Goal: Navigation & Orientation: Find specific page/section

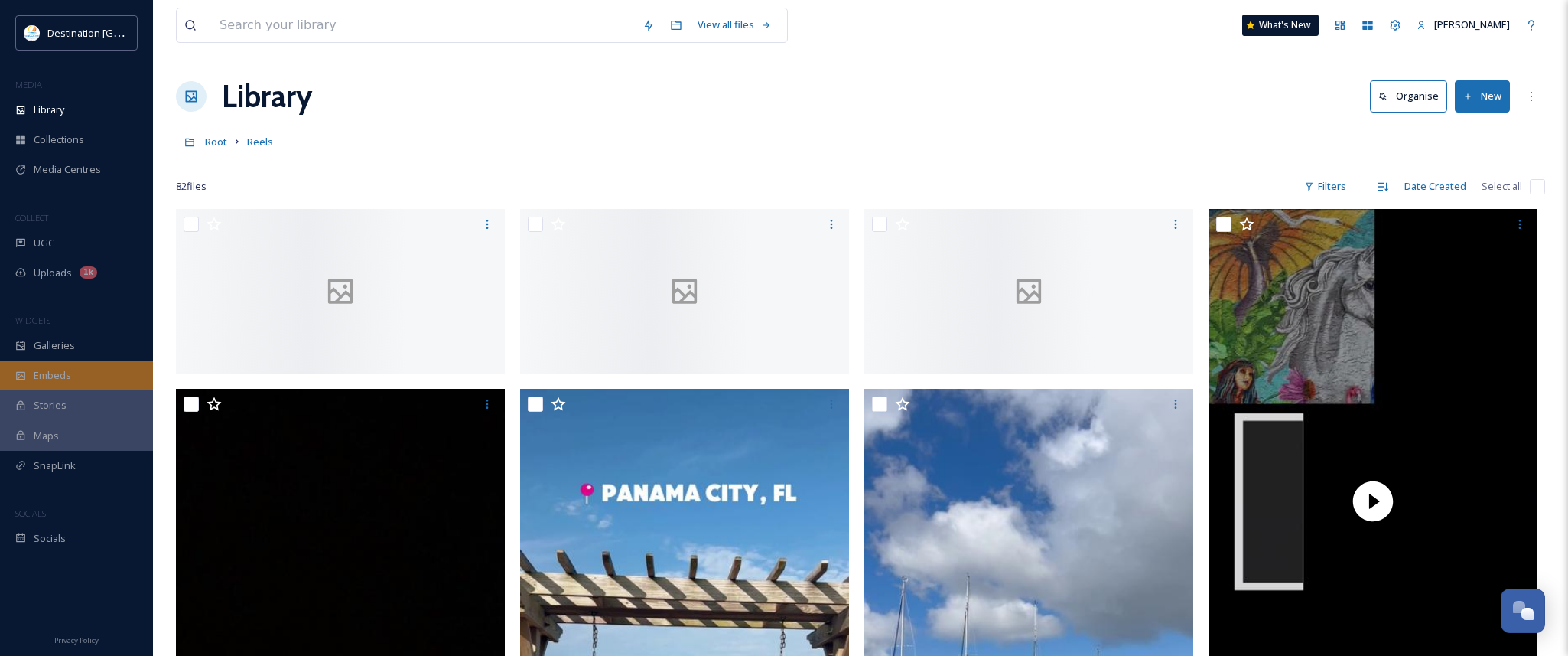
scroll to position [739, 0]
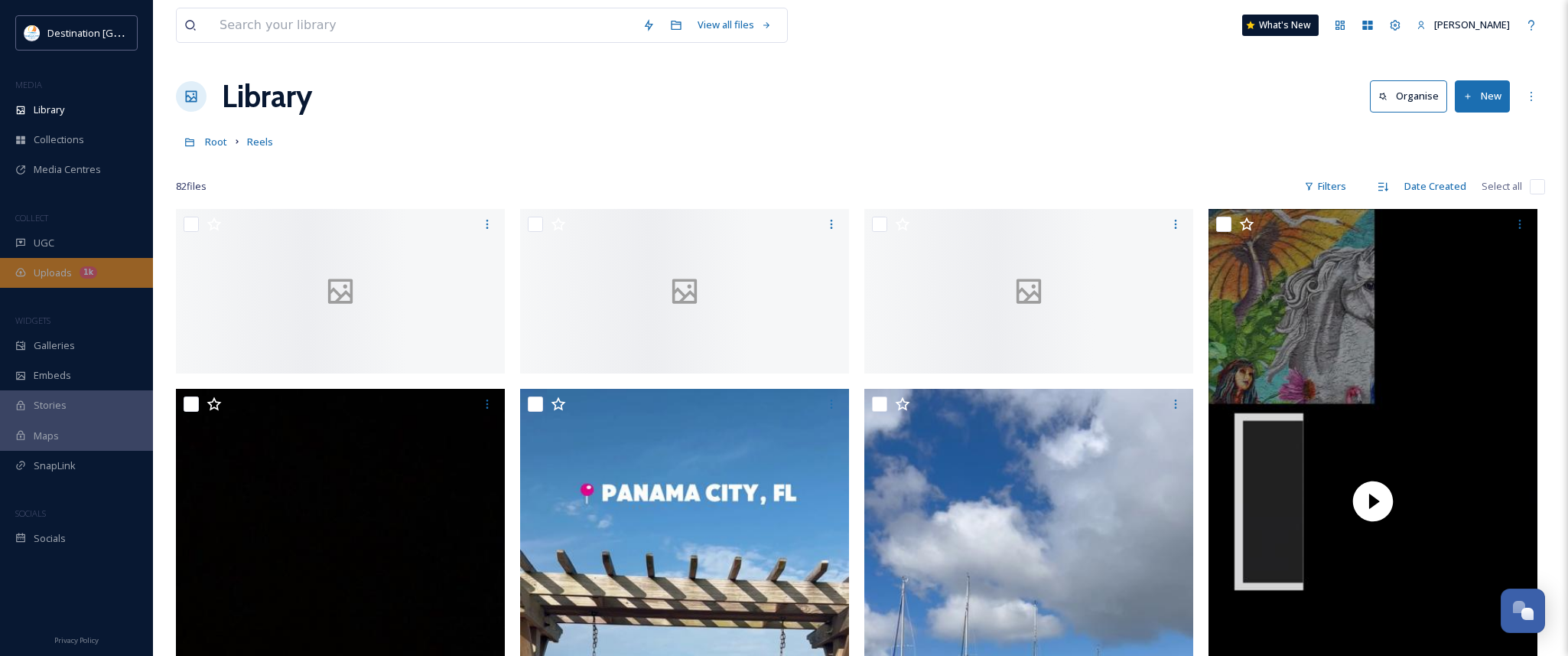
click at [33, 281] on div "Uploads 1k" at bounding box center [76, 273] width 153 height 30
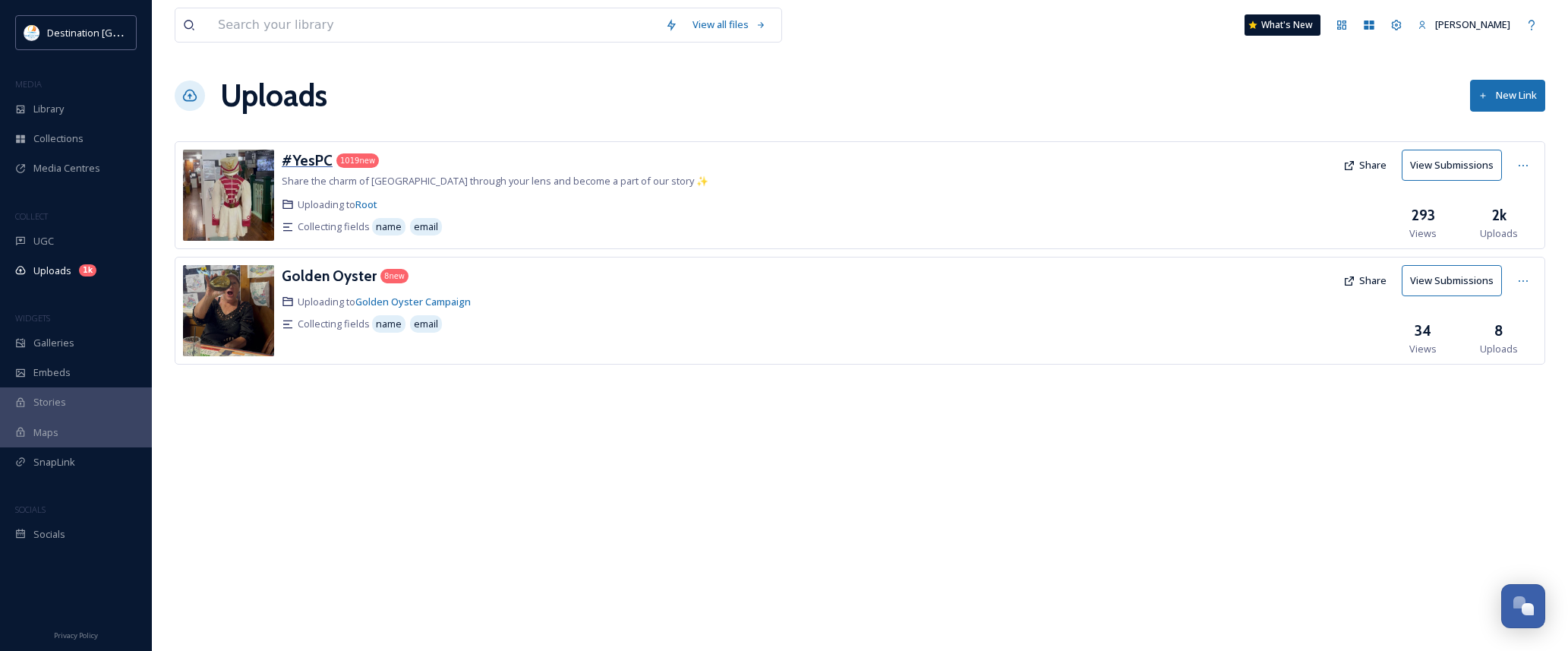
click at [320, 163] on h3 "#YesPC" at bounding box center [306, 160] width 50 height 18
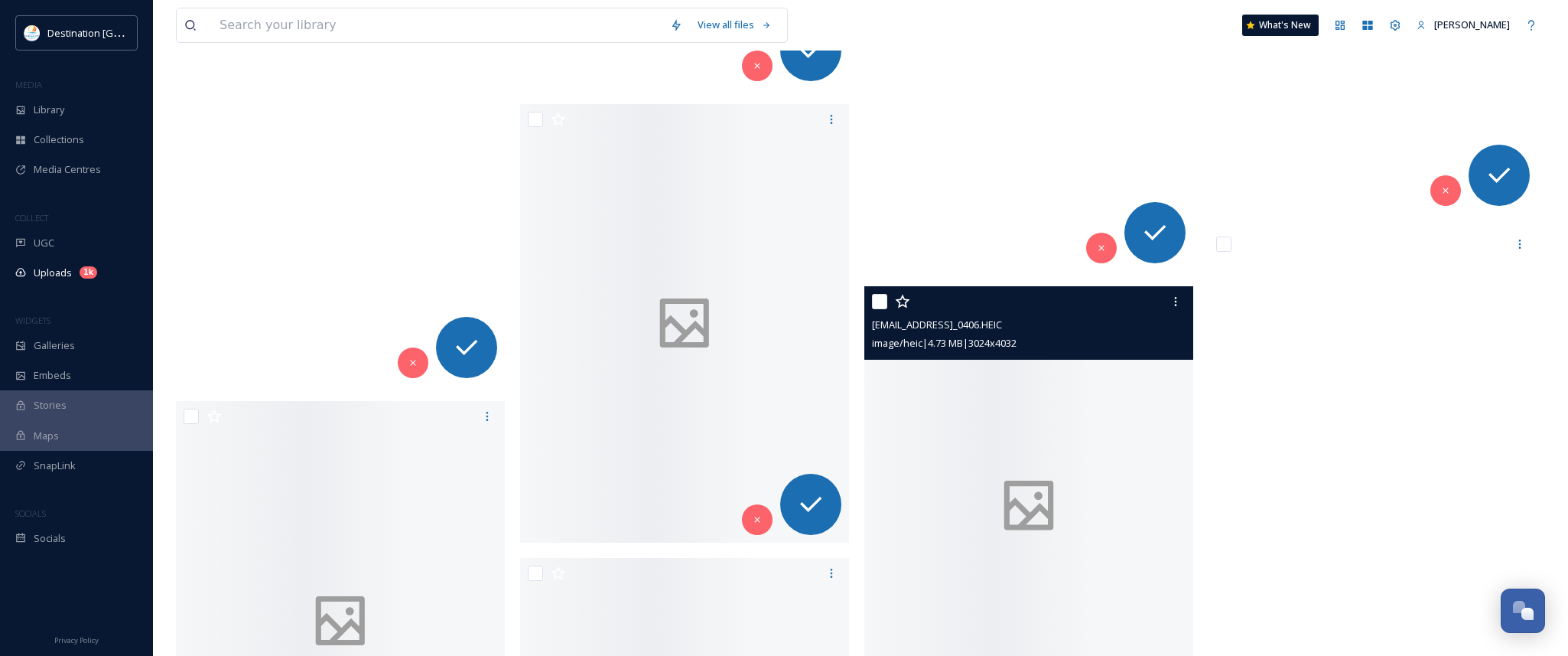
scroll to position [24567, 0]
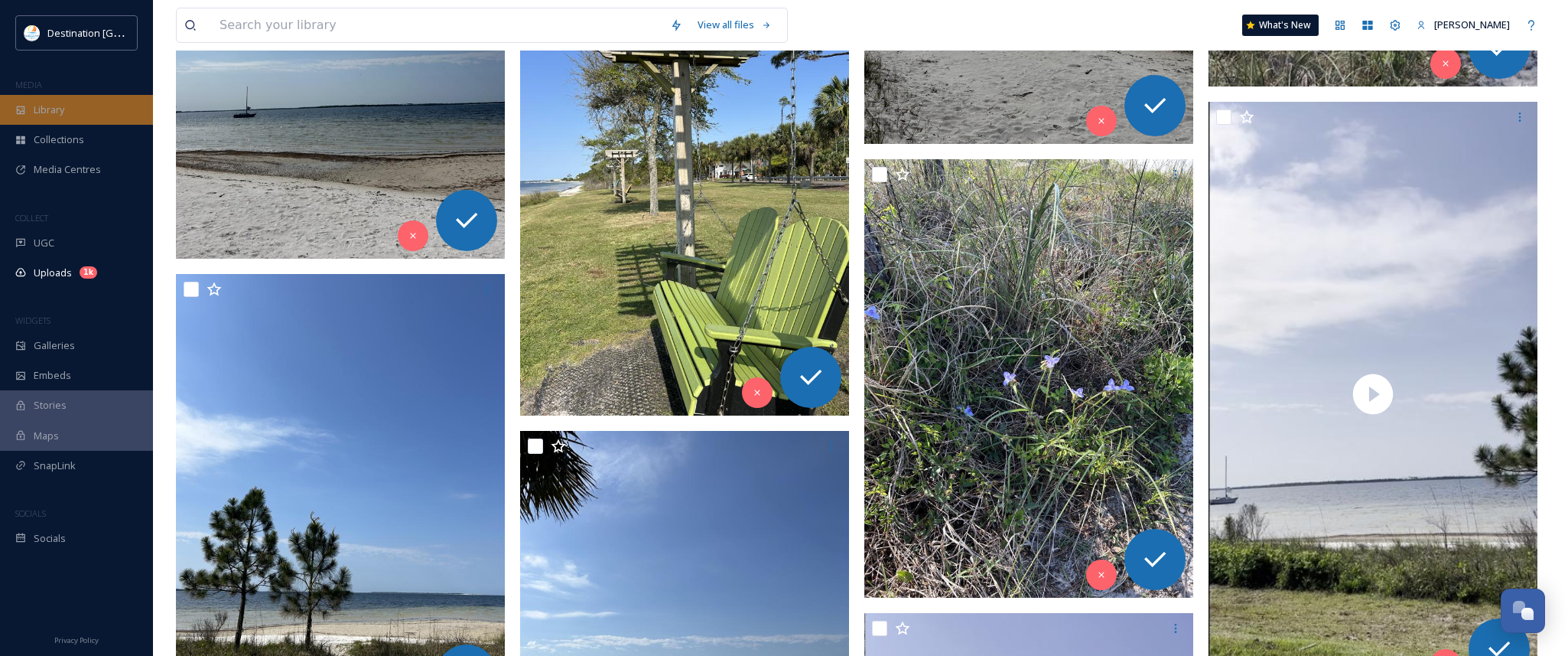
click at [48, 114] on span "Library" at bounding box center [48, 109] width 30 height 15
